Goal: Information Seeking & Learning: Learn about a topic

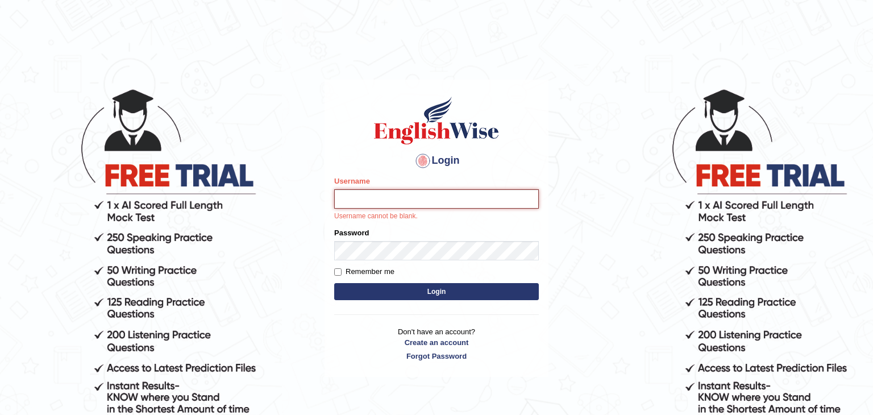
type input "Monia74"
click at [421, 292] on button "Login" at bounding box center [436, 291] width 205 height 17
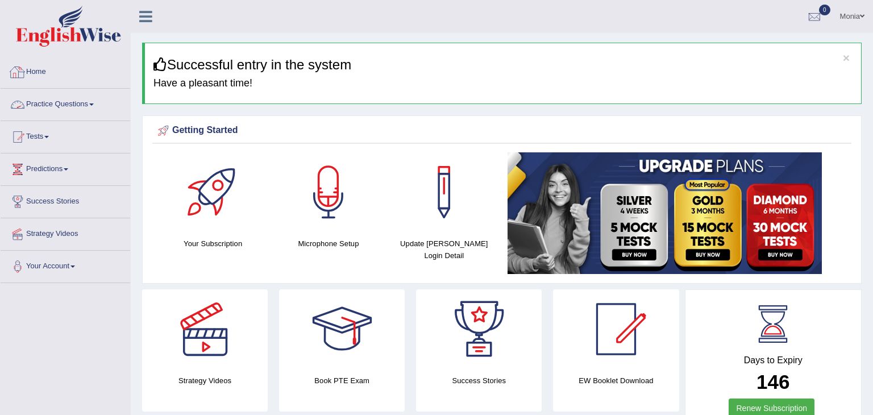
click at [105, 102] on link "Practice Questions" at bounding box center [66, 103] width 130 height 28
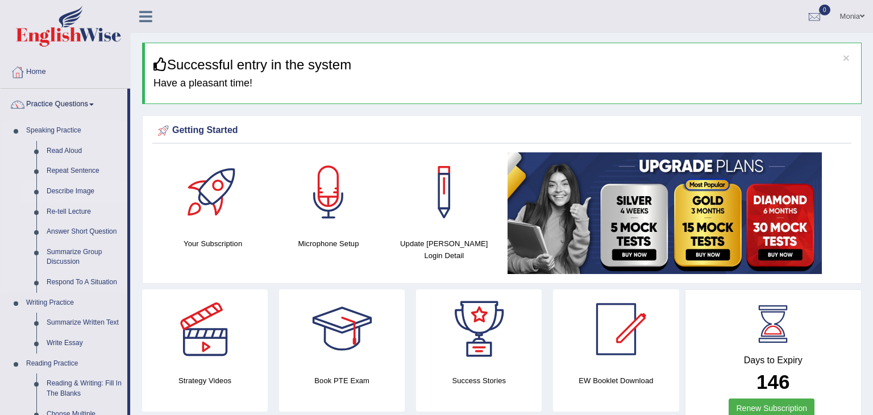
click at [107, 186] on link "Describe Image" at bounding box center [84, 191] width 86 height 20
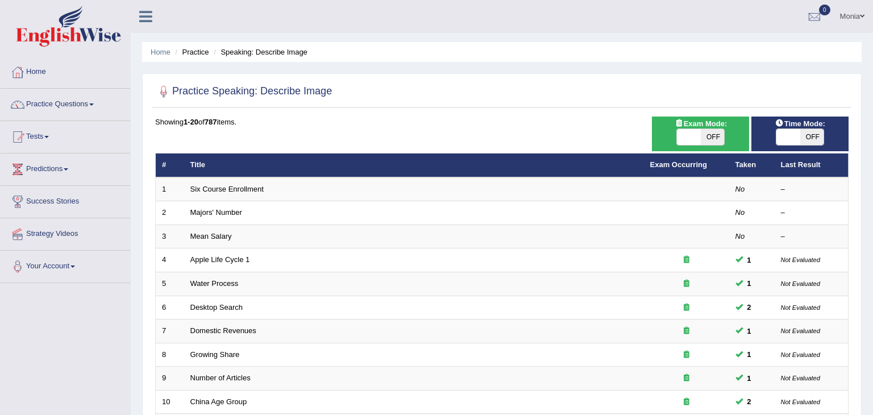
click at [98, 106] on link "Practice Questions" at bounding box center [66, 103] width 130 height 28
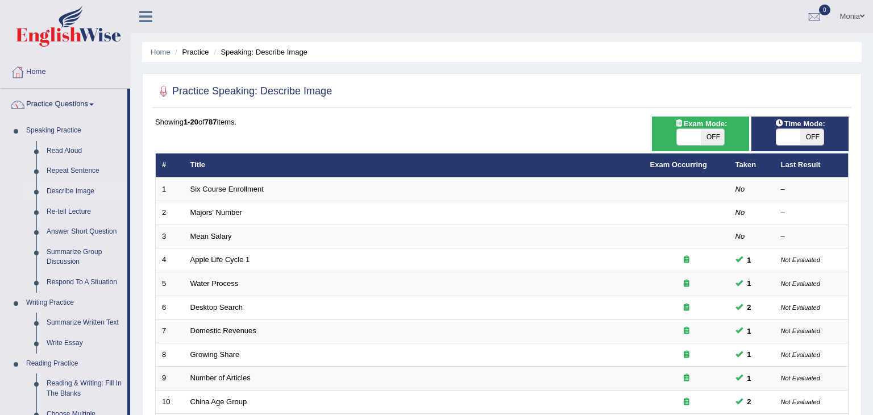
click at [135, 177] on div "Home Practice Speaking: Describe Image Practice Speaking: Describe Image Time M…" at bounding box center [502, 362] width 742 height 724
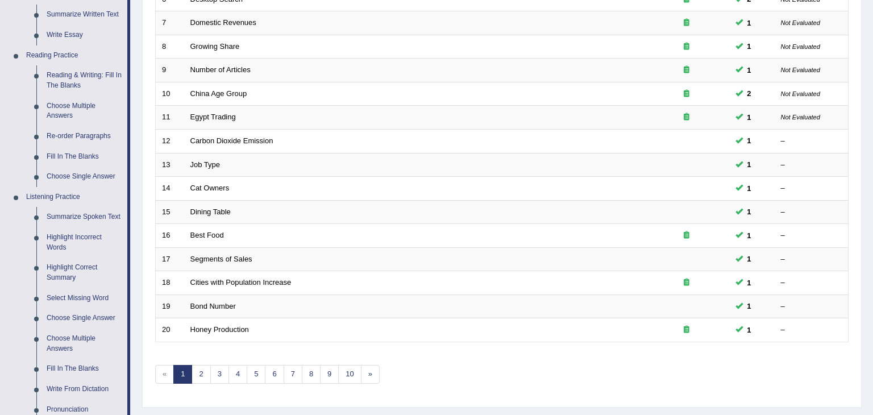
scroll to position [318, 0]
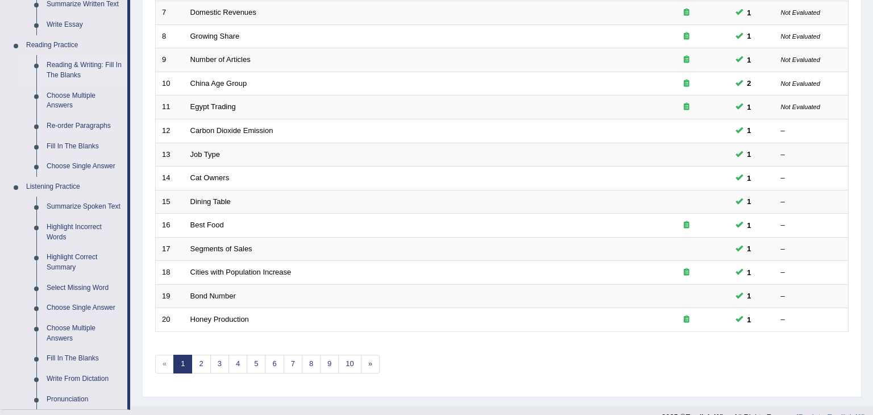
click at [96, 65] on link "Reading & Writing: Fill In The Blanks" at bounding box center [84, 70] width 86 height 30
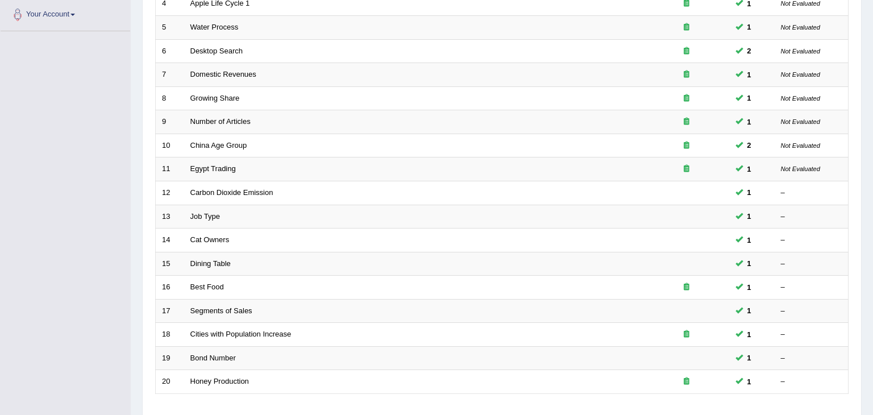
scroll to position [336, 0]
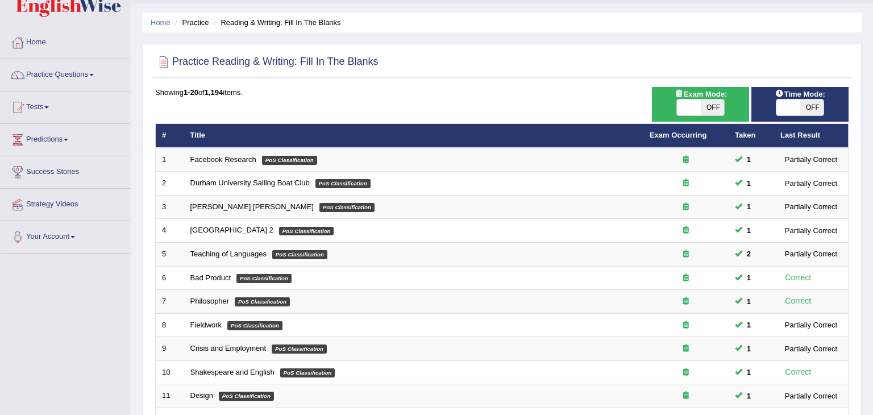
scroll to position [32, 0]
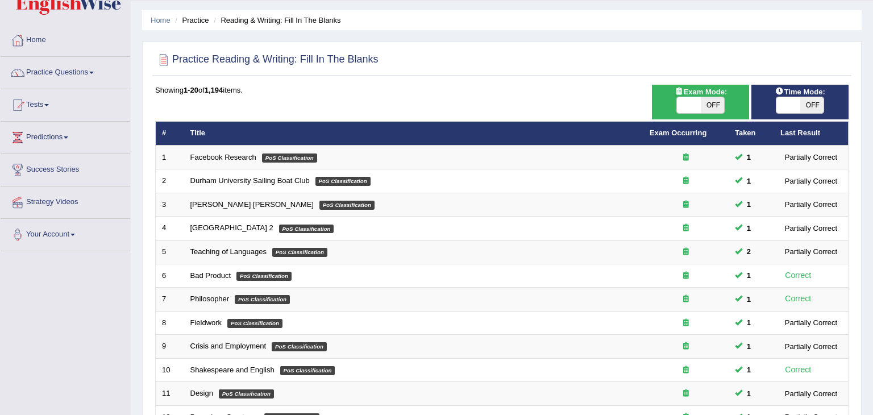
click at [705, 101] on span "OFF" at bounding box center [713, 105] width 24 height 16
checkbox input "true"
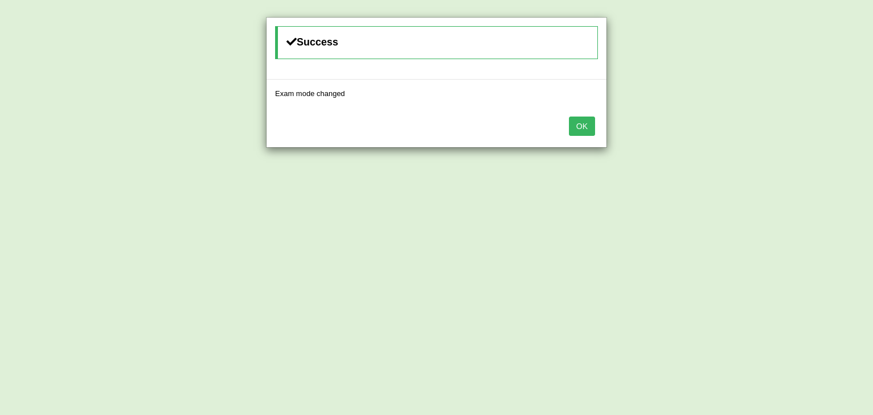
click at [586, 126] on button "OK" at bounding box center [582, 125] width 26 height 19
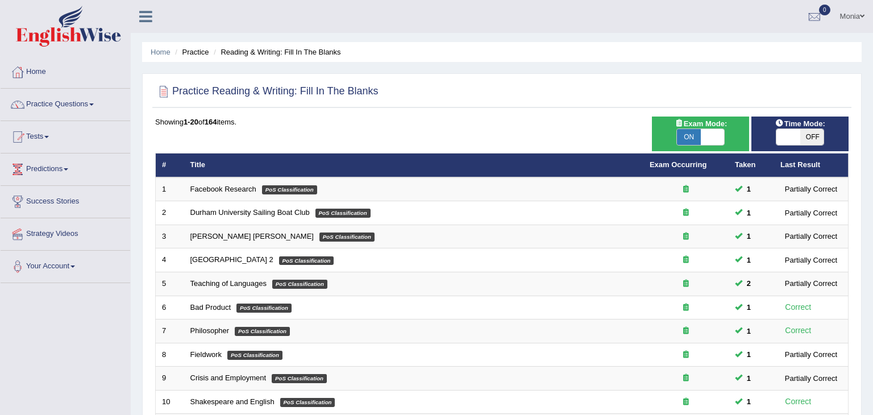
click at [786, 129] on span at bounding box center [788, 137] width 24 height 16
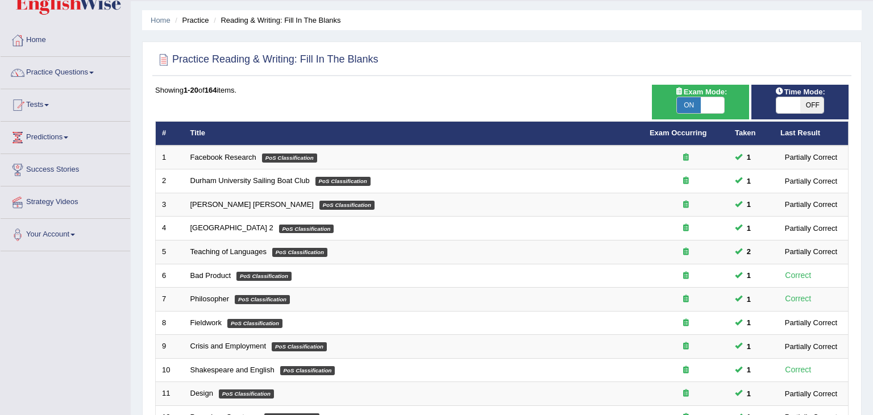
checkbox input "true"
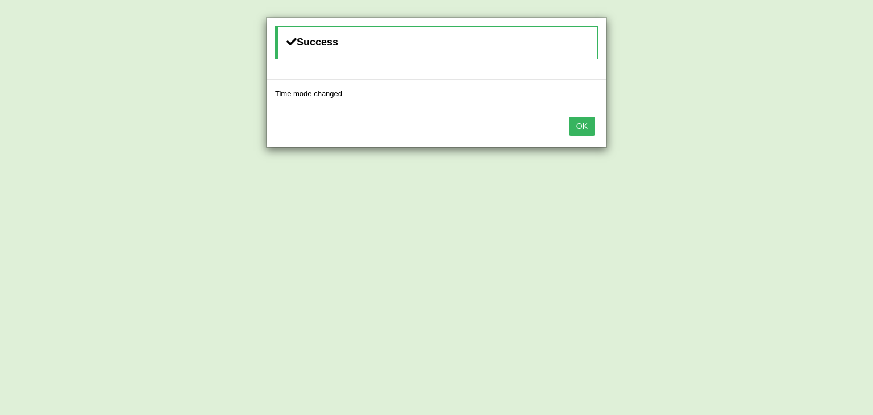
click at [574, 131] on button "OK" at bounding box center [582, 125] width 26 height 19
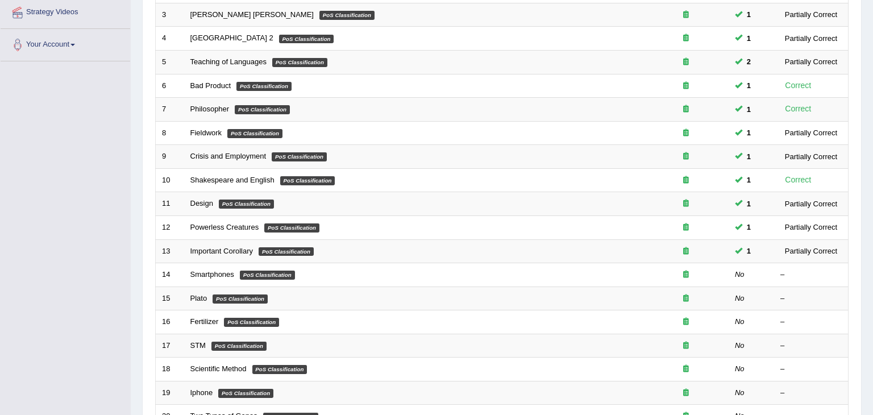
scroll to position [225, 0]
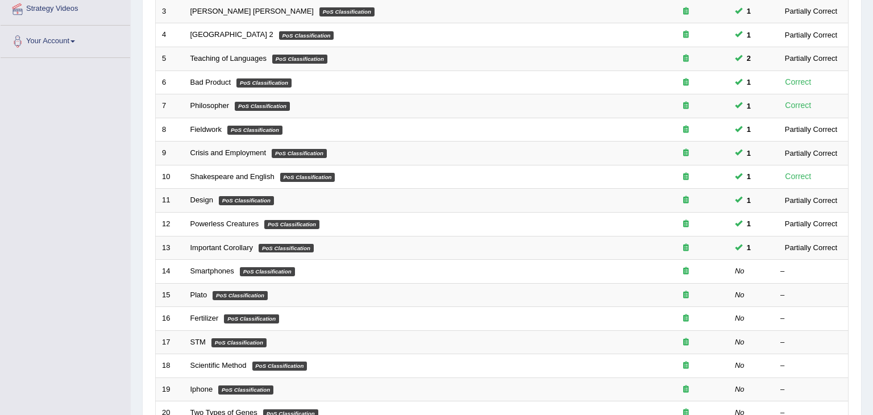
drag, startPoint x: 872, startPoint y: 95, endPoint x: 872, endPoint y: 202, distance: 106.8
click at [872, 202] on div "Home Practice Reading & Writing: Fill In The Blanks Practice Reading & Writing:…" at bounding box center [502, 137] width 742 height 724
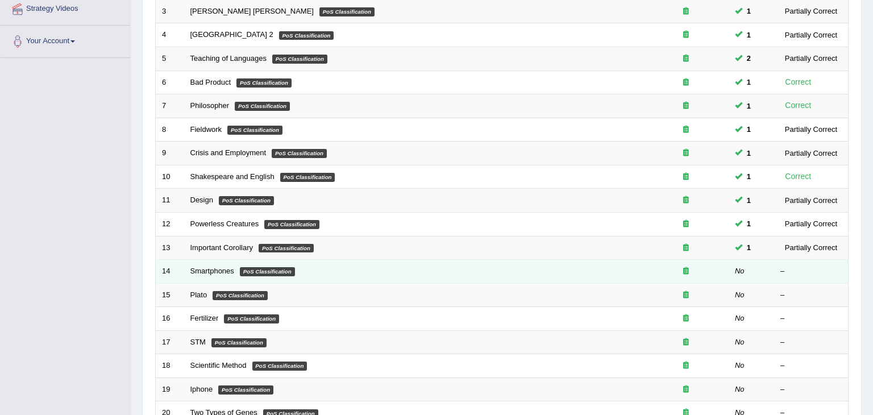
click at [241, 272] on em "PoS Classification" at bounding box center [267, 271] width 55 height 9
click at [224, 268] on link "Smartphones" at bounding box center [212, 271] width 44 height 9
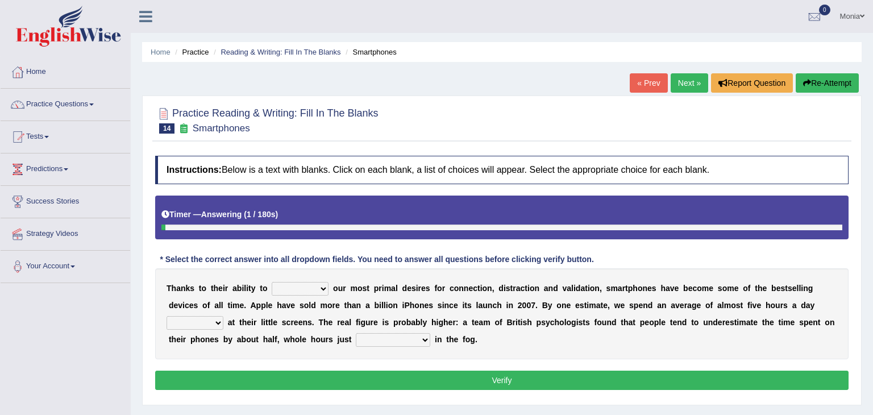
click at [224, 268] on div "T [PERSON_NAME] t o t h e i r a b i l i t y t o hijack describe [PERSON_NAME] c…" at bounding box center [501, 313] width 693 height 91
click at [306, 285] on select "hijack describe sharpen conserve" at bounding box center [300, 289] width 57 height 14
select select "conserve"
click at [272, 282] on select "hijack describe sharpen conserve" at bounding box center [300, 289] width 57 height 14
click at [318, 288] on select "hijack describe sharpen conserve" at bounding box center [300, 289] width 57 height 14
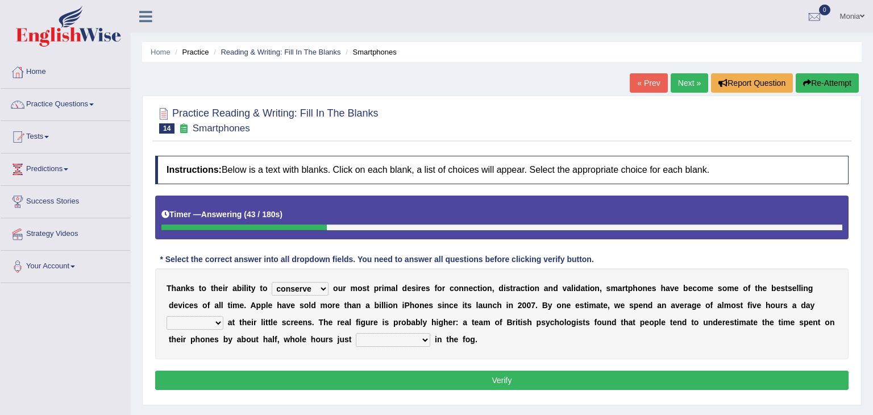
click at [272, 282] on select "hijack describe sharpen conserve" at bounding box center [300, 289] width 57 height 14
click at [223, 316] on select "watching waggling snoring staring" at bounding box center [195, 323] width 57 height 14
select select "staring"
click at [223, 316] on select "watching waggling snoring staring" at bounding box center [195, 323] width 57 height 14
click at [356, 339] on select "has evaporated evaporating evaporate evaporates" at bounding box center [393, 340] width 74 height 14
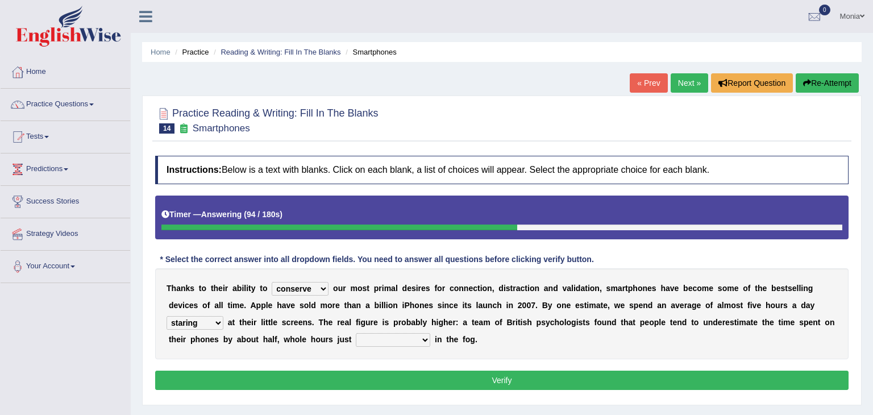
select select "evaporating"
click at [356, 333] on select "has evaporated evaporating evaporate evaporates" at bounding box center [393, 340] width 74 height 14
click at [317, 285] on select "hijack describe sharpen conserve" at bounding box center [300, 289] width 57 height 14
click at [272, 282] on select "hijack describe sharpen conserve" at bounding box center [300, 289] width 57 height 14
click at [223, 316] on select "watching waggling snoring staring" at bounding box center [195, 323] width 57 height 14
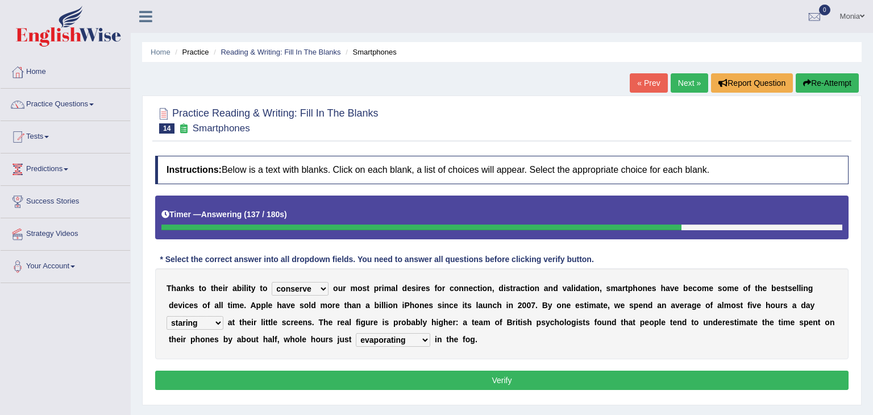
click at [223, 316] on select "watching waggling snoring staring" at bounding box center [195, 323] width 57 height 14
click at [787, 347] on div "T h a n k s t o t h e i r a b i l i t y t o hijack describe sharpen conserve o …" at bounding box center [501, 313] width 693 height 91
click at [223, 316] on select "watching waggling snoring staring" at bounding box center [195, 323] width 57 height 14
click at [789, 353] on div "T h a n k s t o t h e i r a b i l i t y t o hijack describe sharpen conserve o …" at bounding box center [501, 313] width 693 height 91
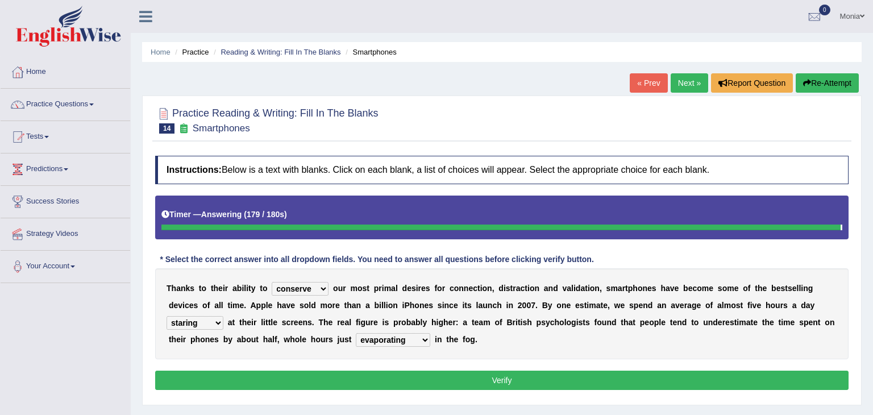
click at [348, 372] on button "Verify" at bounding box center [501, 380] width 693 height 19
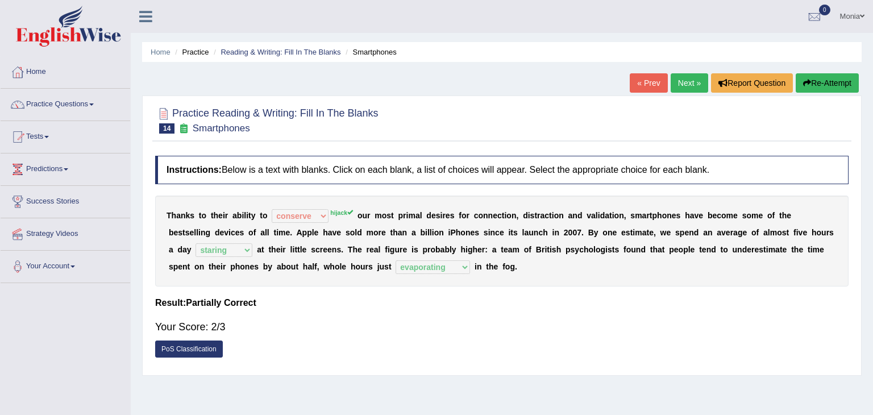
click at [681, 81] on link "Next »" at bounding box center [690, 82] width 38 height 19
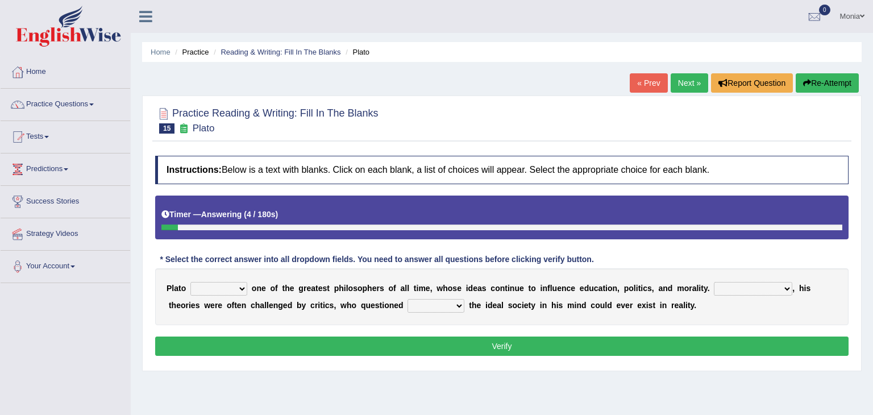
click at [236, 287] on select "keeps comes claims remains" at bounding box center [218, 289] width 57 height 14
select select "remains"
click at [190, 282] on select "keeps comes claims remains" at bounding box center [218, 289] width 57 height 14
click at [749, 289] on select "Notwithstanding So However Whatever" at bounding box center [753, 289] width 78 height 14
select select "However"
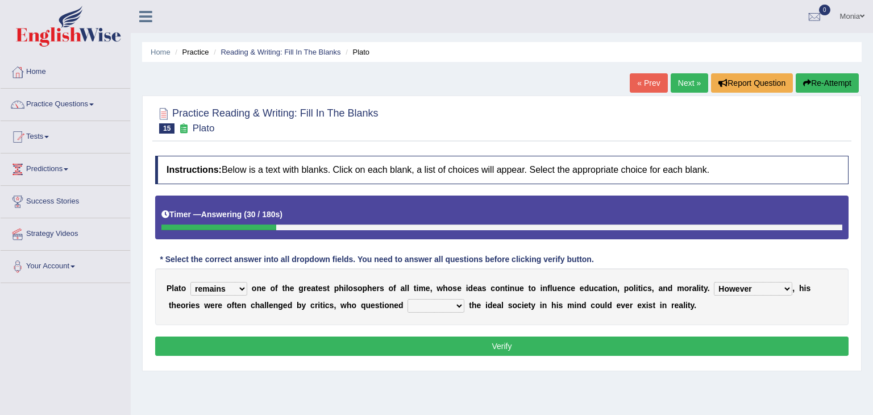
click at [714, 282] on select "Notwithstanding So However Whatever" at bounding box center [753, 289] width 78 height 14
click at [407, 303] on select "which what that whether" at bounding box center [435, 306] width 57 height 14
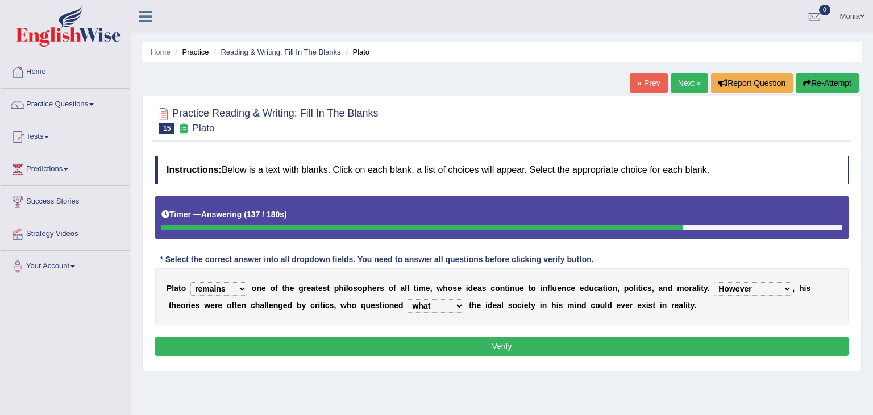
click at [407, 299] on select "which what that whether" at bounding box center [435, 306] width 57 height 14
click at [407, 304] on select "which what that whether" at bounding box center [435, 306] width 57 height 14
click at [407, 299] on select "which what that whether" at bounding box center [435, 306] width 57 height 14
click at [407, 305] on select "which what that whether" at bounding box center [435, 306] width 57 height 14
click at [407, 299] on select "which what that whether" at bounding box center [435, 306] width 57 height 14
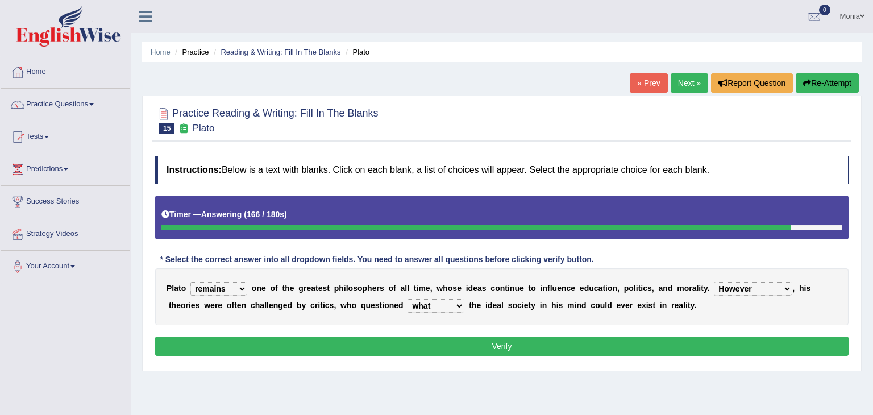
click at [407, 305] on select "which what that whether" at bounding box center [435, 306] width 57 height 14
click at [407, 299] on select "which what that whether" at bounding box center [435, 306] width 57 height 14
click at [407, 301] on select "which what that whether" at bounding box center [435, 306] width 57 height 14
select select "what"
click at [407, 299] on select "which what that whether" at bounding box center [435, 306] width 57 height 14
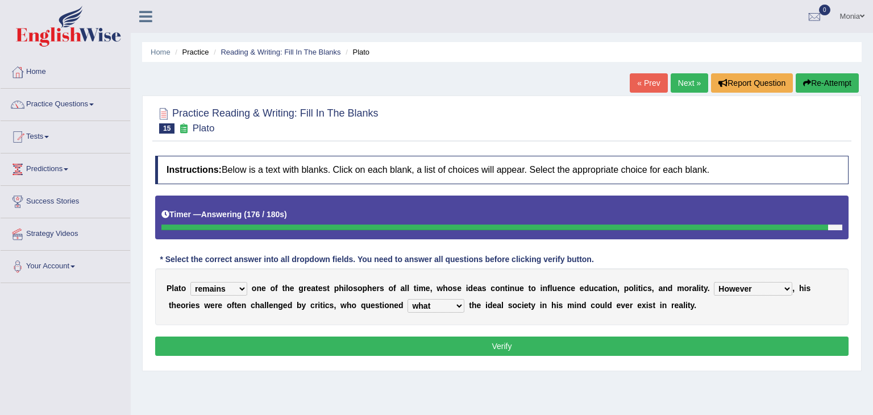
click at [222, 290] on select "keeps comes claims remains" at bounding box center [218, 289] width 57 height 14
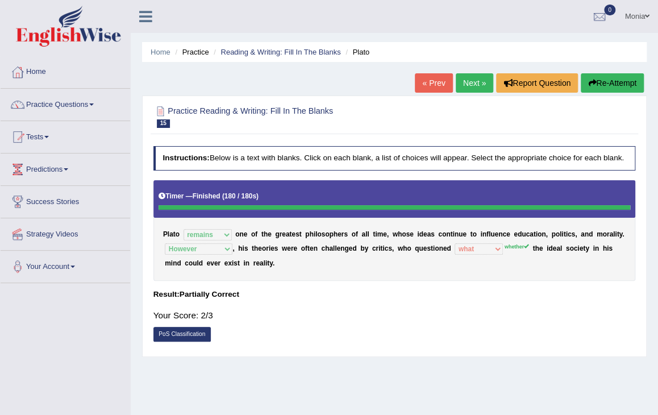
click at [465, 84] on link "Next »" at bounding box center [475, 82] width 38 height 19
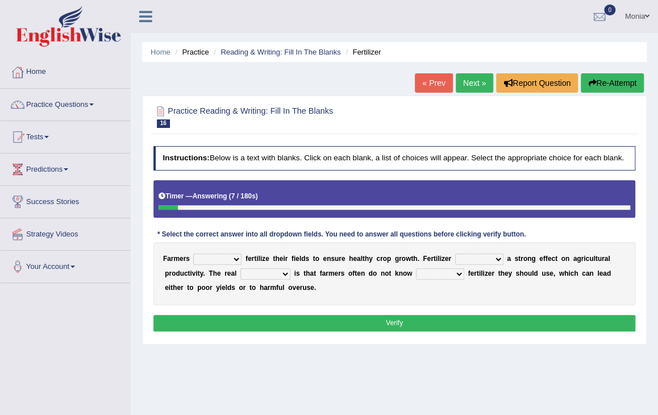
click at [232, 258] on select "must should need can" at bounding box center [217, 258] width 48 height 11
select select "need"
click at [193, 253] on select "must should need can" at bounding box center [217, 258] width 48 height 11
click at [472, 260] on select "has had have having" at bounding box center [479, 258] width 48 height 11
select select "have"
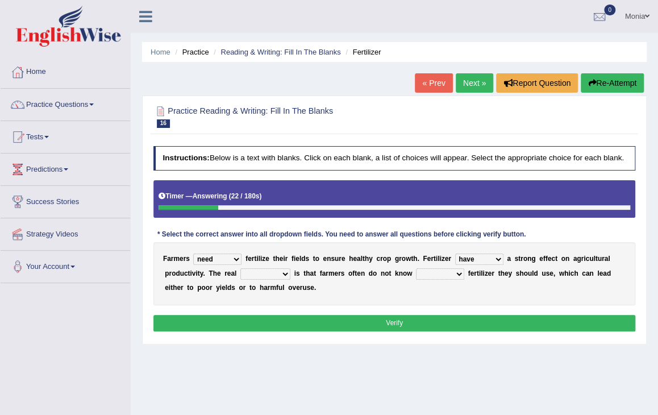
click at [455, 253] on select "has had have having" at bounding box center [479, 258] width 48 height 11
click at [280, 274] on select "problem question conclusion answer" at bounding box center [265, 273] width 50 height 11
select select "problem"
click at [240, 268] on select "problem question conclusion answer" at bounding box center [265, 273] width 50 height 11
click at [446, 272] on select "how much how many however so much" at bounding box center [440, 273] width 48 height 11
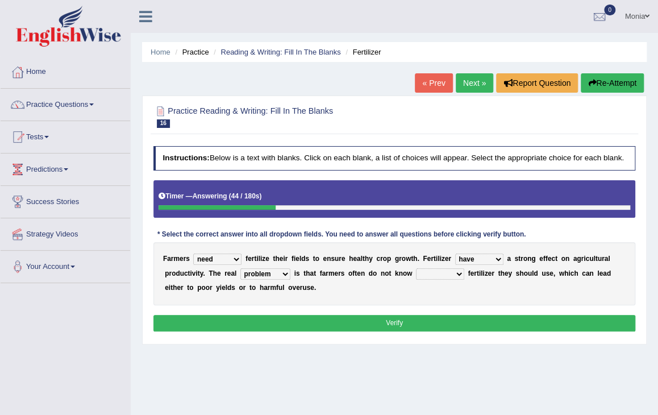
select select "how much"
click at [416, 268] on select "how much how many however so much" at bounding box center [440, 273] width 48 height 11
click at [277, 271] on select "problem question conclusion answer" at bounding box center [265, 273] width 50 height 11
click at [397, 293] on div "F a r m e r s must should need can f e r t i l i z e t h e i r f i e l d s t o …" at bounding box center [394, 273] width 482 height 63
click at [227, 260] on select "must should need can" at bounding box center [217, 258] width 48 height 11
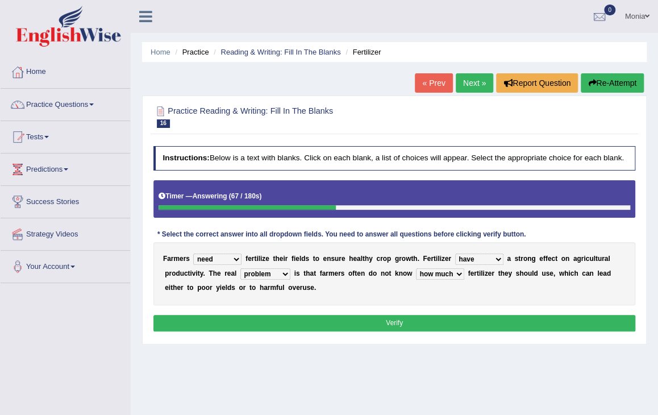
click at [280, 382] on div "Home Practice Reading & Writing: Fill In The Blanks Fertilizer « Prev Next » Re…" at bounding box center [394, 284] width 527 height 568
click at [395, 325] on button "Verify" at bounding box center [394, 323] width 482 height 16
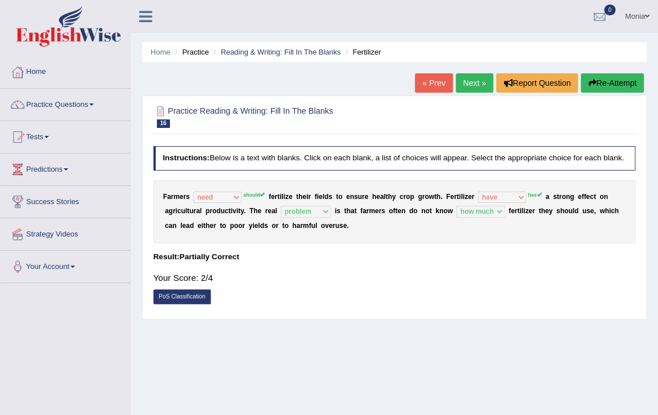
click at [395, 325] on div "Home Practice Reading & Writing: Fill In The Blanks Fertilizer « Prev Next » Re…" at bounding box center [394, 284] width 527 height 568
click at [468, 88] on link "Next »" at bounding box center [475, 82] width 38 height 19
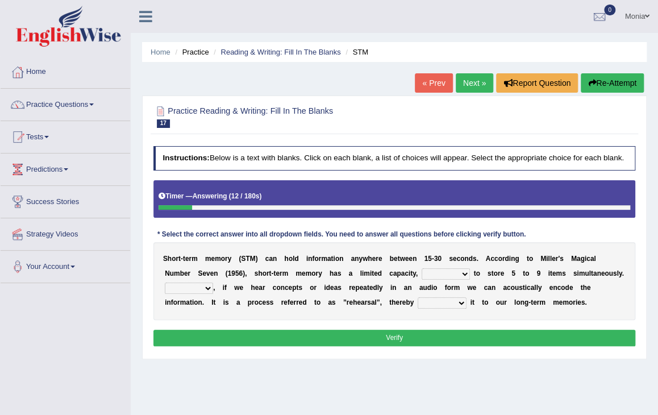
click at [422, 273] on select "being able is able be able unable" at bounding box center [446, 273] width 48 height 11
click at [422, 268] on select "being able is able be able unable" at bounding box center [446, 273] width 48 height 11
click at [422, 276] on select "being able is able be able unable" at bounding box center [446, 273] width 48 height 11
click at [422, 268] on select "being able is able be able unable" at bounding box center [446, 273] width 48 height 11
click at [422, 276] on select "being able is able be able unable" at bounding box center [446, 273] width 48 height 11
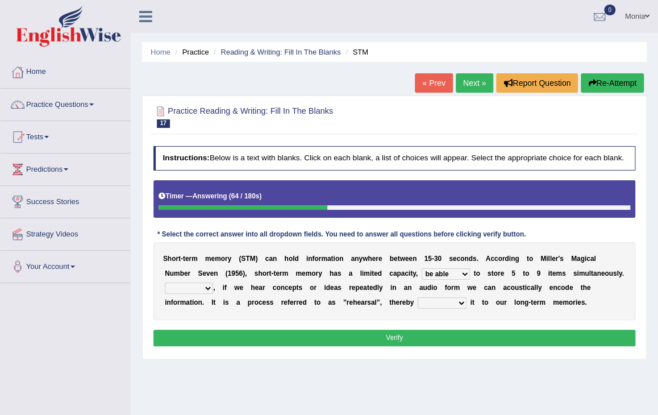
select select "being able"
click at [422, 268] on select "being able is able be able unable" at bounding box center [446, 273] width 48 height 11
click at [213, 282] on select "However So Moreover Therefore" at bounding box center [189, 287] width 48 height 11
select select "However"
click at [213, 282] on select "However So Moreover Therefore" at bounding box center [189, 287] width 48 height 11
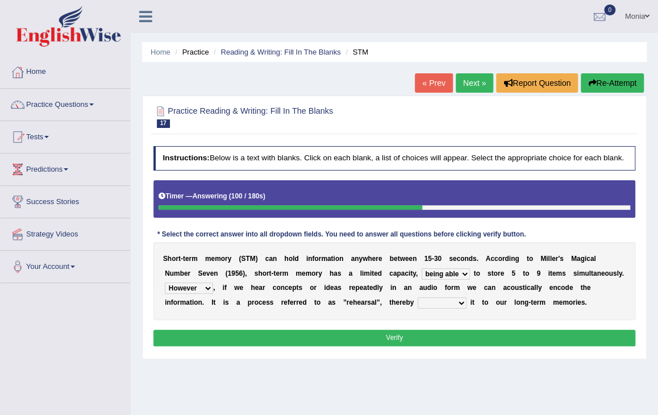
click at [418, 306] on select "commit commits commiting commited" at bounding box center [442, 302] width 49 height 11
select select "commiting"
click at [418, 297] on select "commit commits commiting commited" at bounding box center [442, 302] width 49 height 11
click at [213, 282] on select "However So Moreover Therefore" at bounding box center [189, 287] width 48 height 11
select select "Moreover"
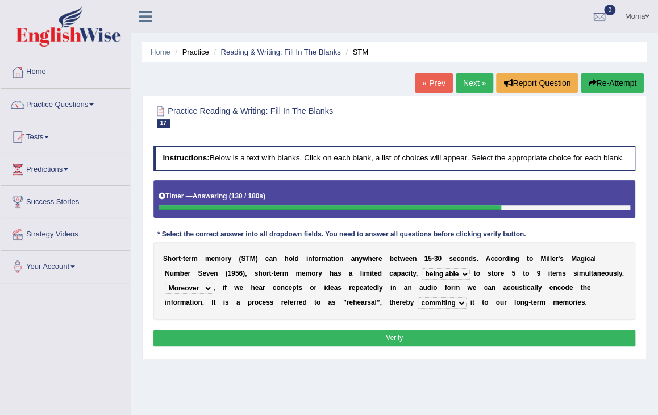
click at [213, 282] on select "However So Moreover Therefore" at bounding box center [189, 287] width 48 height 11
click at [470, 274] on b at bounding box center [472, 273] width 4 height 8
click at [422, 274] on select "being able is able be able unable" at bounding box center [446, 273] width 48 height 11
click at [498, 336] on button "Verify" at bounding box center [394, 338] width 482 height 16
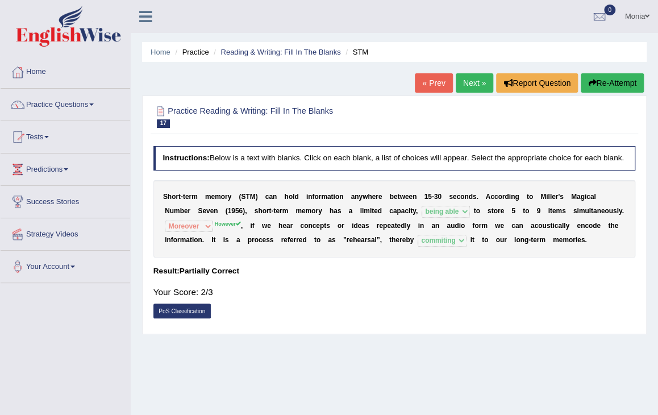
click at [469, 86] on link "Next »" at bounding box center [475, 82] width 38 height 19
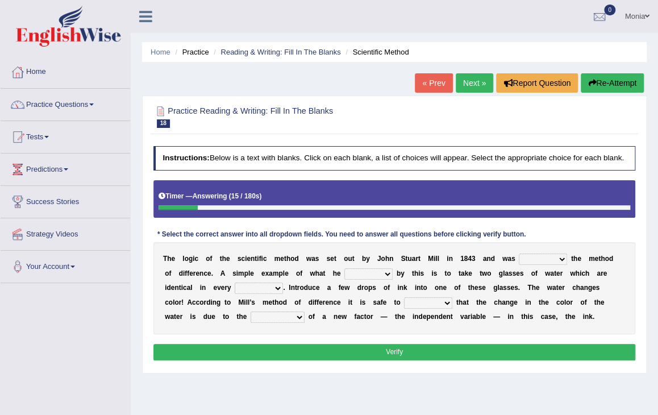
click at [535, 260] on select "pointed claimed demanded named" at bounding box center [543, 258] width 48 height 11
select select "named"
click at [519, 253] on select "pointed claimed demanded named" at bounding box center [543, 258] width 48 height 11
click at [365, 270] on select "capped charged found meant" at bounding box center [368, 273] width 48 height 11
select select "found"
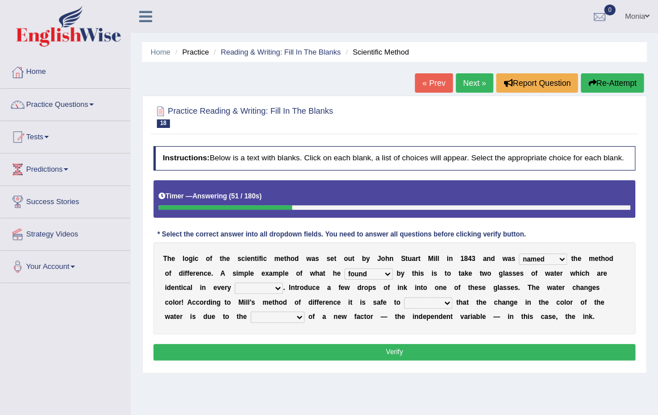
click at [344, 268] on select "capped charged found meant" at bounding box center [368, 273] width 48 height 11
click at [235, 291] on select "thought identity measure respect" at bounding box center [259, 287] width 48 height 11
select select "measure"
click at [235, 282] on select "thought identity measure respect" at bounding box center [259, 287] width 48 height 11
click at [404, 302] on select "assume discuss prefer acclaim" at bounding box center [428, 302] width 48 height 11
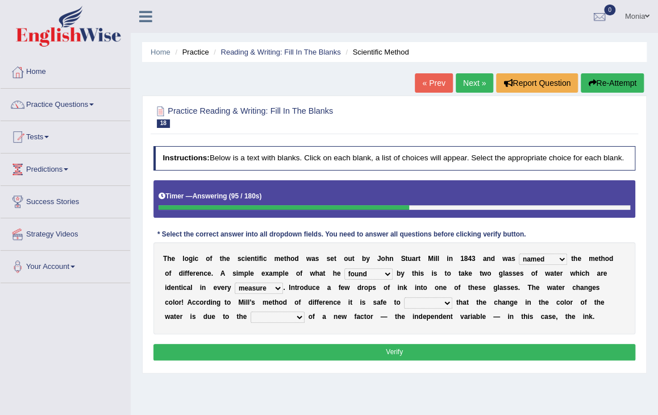
select select "assume"
click at [404, 297] on select "assume discuss prefer acclaim" at bounding box center [428, 302] width 48 height 11
click at [305, 311] on select "introduction magnitude preparation purification" at bounding box center [278, 316] width 54 height 11
select select "introduction"
click at [305, 311] on select "introduction magnitude preparation purification" at bounding box center [278, 316] width 54 height 11
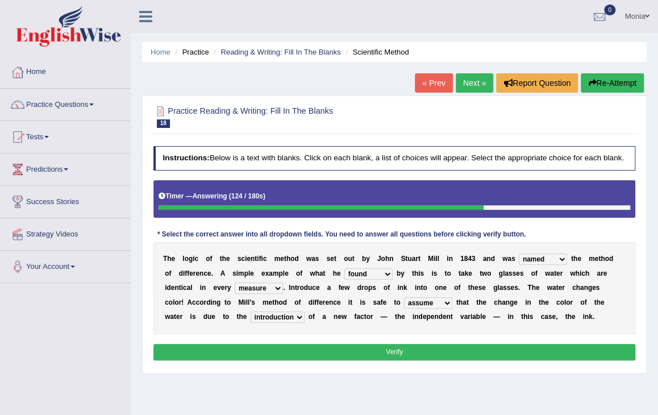
click at [535, 259] on select "pointed claimed demanded named" at bounding box center [543, 258] width 48 height 11
click at [519, 253] on select "pointed claimed demanded named" at bounding box center [543, 258] width 48 height 11
click at [533, 323] on div "T h e l o g i c o f t h e s c i e n t i f i c m e t h o d w a s s e t o u t b y…" at bounding box center [394, 288] width 482 height 92
click at [532, 347] on button "Verify" at bounding box center [394, 352] width 482 height 16
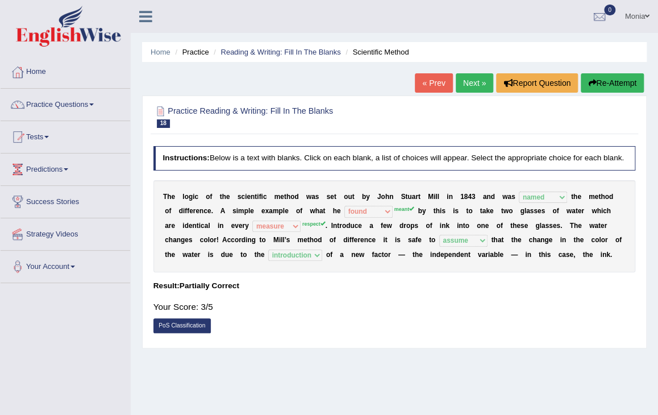
click at [474, 82] on link "Next »" at bounding box center [475, 82] width 38 height 19
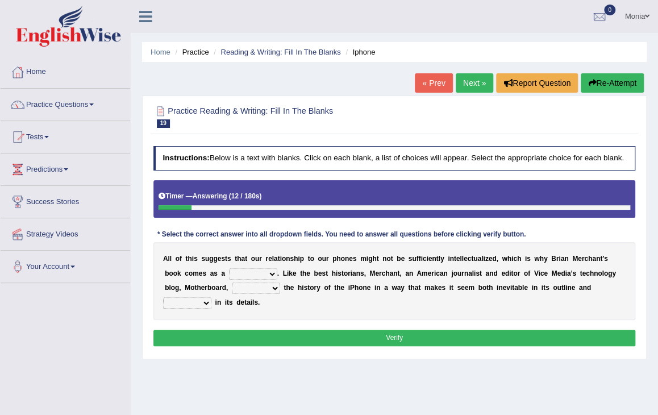
click at [229, 277] on select "privilege relief demotion flash" at bounding box center [253, 273] width 48 height 11
select select "demotion"
click at [229, 268] on select "privilege relief demotion flash" at bounding box center [253, 273] width 48 height 11
click at [232, 286] on select "enriches unpacks detours contorts" at bounding box center [256, 287] width 48 height 11
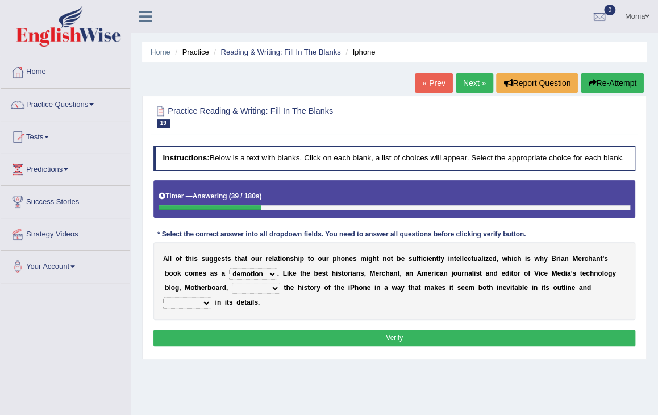
click at [232, 286] on select "enriches unpacks detours contorts" at bounding box center [256, 287] width 48 height 11
select select "enriches"
click at [232, 282] on select "enriches unpacks detours contorts" at bounding box center [256, 287] width 48 height 11
click at [211, 297] on select "surprises surprised surprising surprise" at bounding box center [187, 302] width 48 height 11
select select "surprises"
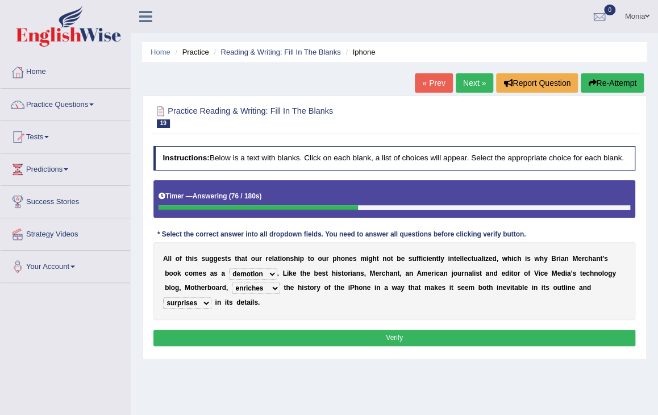
click at [211, 297] on select "surprises surprised surprising surprise" at bounding box center [187, 302] width 48 height 11
click at [232, 288] on select "enriches unpacks detours contorts" at bounding box center [256, 287] width 48 height 11
click at [232, 282] on select "enriches unpacks detours contorts" at bounding box center [256, 287] width 48 height 11
click at [232, 287] on select "enriches unpacks detours contorts" at bounding box center [256, 287] width 48 height 11
select select "enriches"
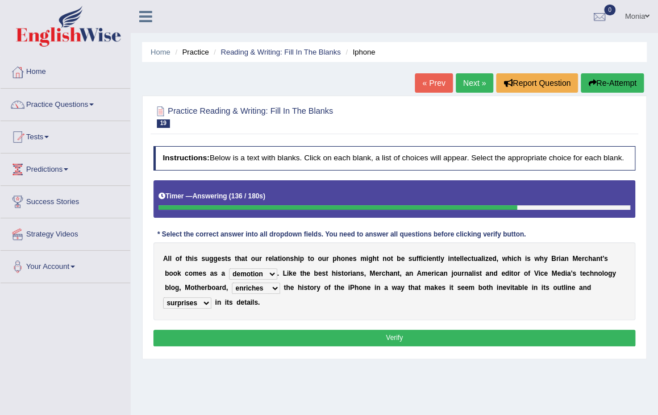
click at [232, 282] on select "enriches unpacks detours contorts" at bounding box center [256, 287] width 48 height 11
click at [340, 330] on button "Verify" at bounding box center [394, 338] width 482 height 16
